Goal: Task Accomplishment & Management: Manage account settings

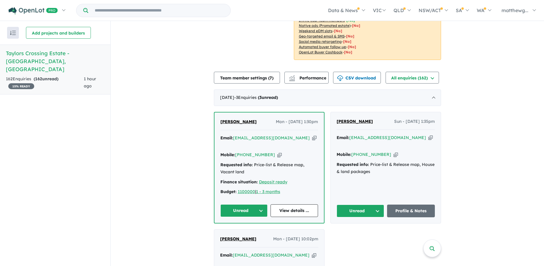
scroll to position [118, 0]
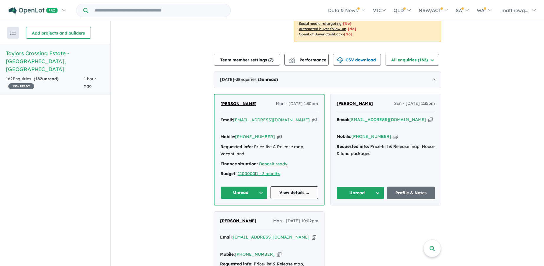
click at [286, 186] on link "View details ..." at bounding box center [294, 192] width 47 height 13
